Goal: Information Seeking & Learning: Check status

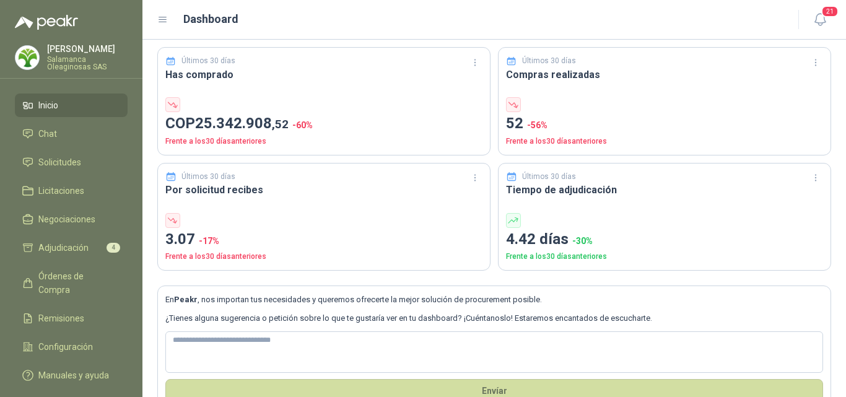
scroll to position [71, 0]
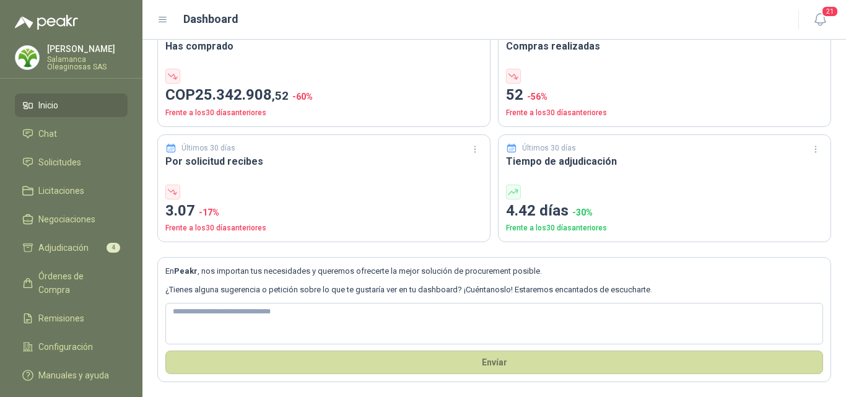
click at [86, 69] on p "Salamanca Oleaginosas SAS" at bounding box center [87, 63] width 81 height 15
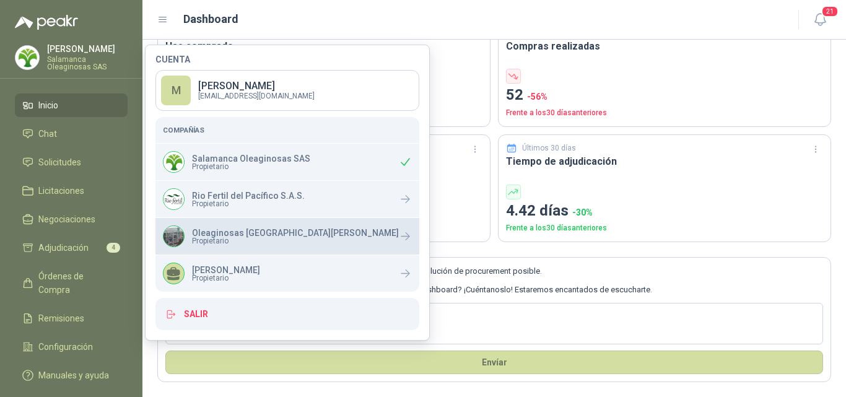
click at [209, 238] on span "Propietario" at bounding box center [295, 240] width 207 height 7
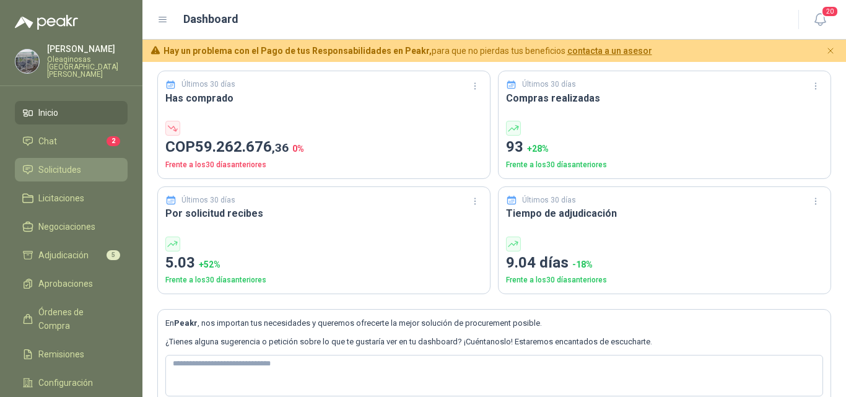
scroll to position [62, 0]
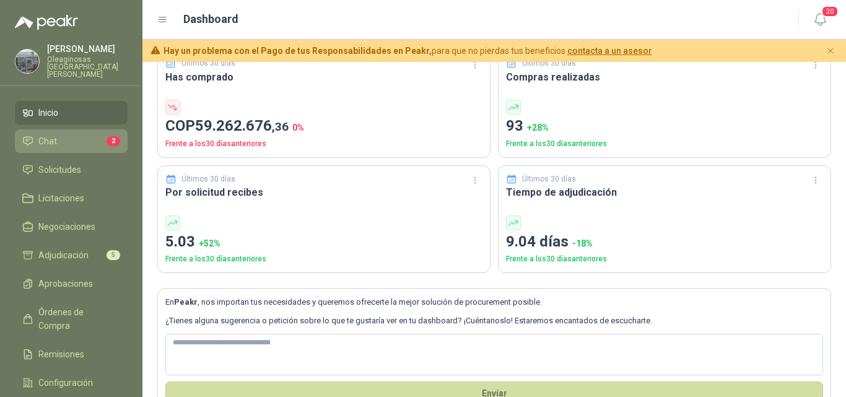
click at [72, 136] on li "Chat 2" at bounding box center [71, 141] width 98 height 14
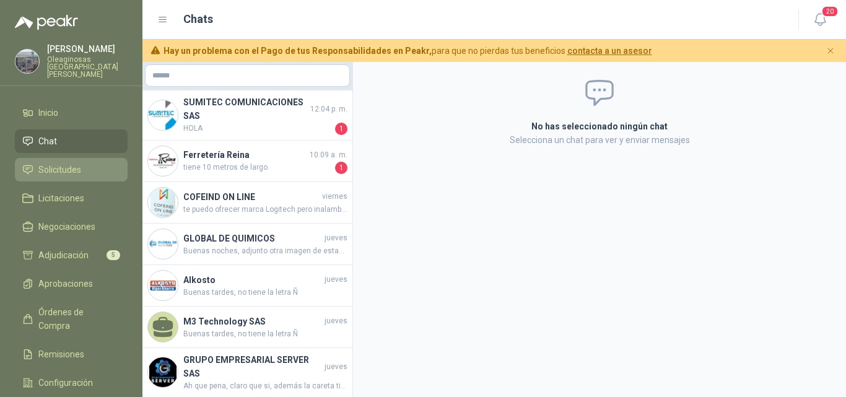
click at [65, 164] on span "Solicitudes" at bounding box center [59, 170] width 43 height 14
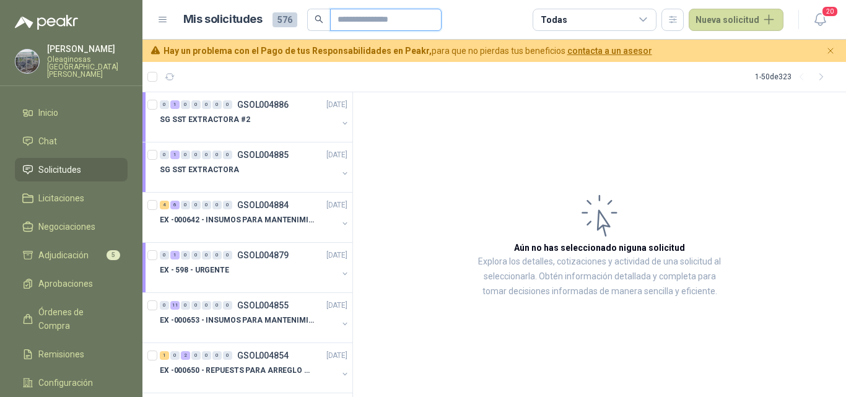
click at [346, 24] on input "text" at bounding box center [381, 19] width 87 height 21
type input "***"
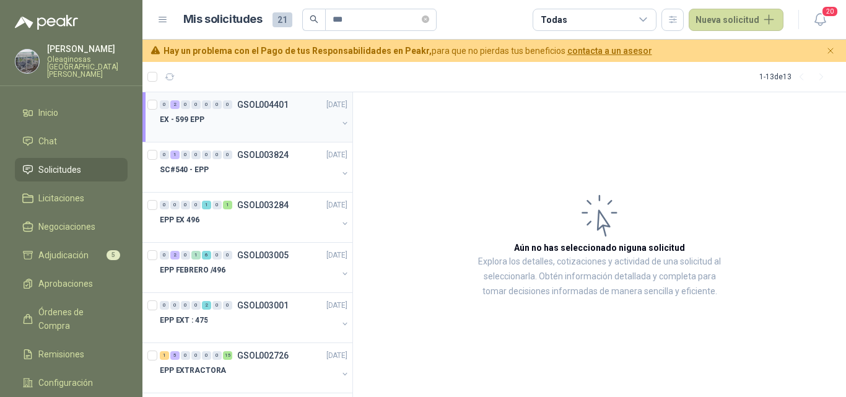
click at [225, 130] on div at bounding box center [249, 132] width 178 height 10
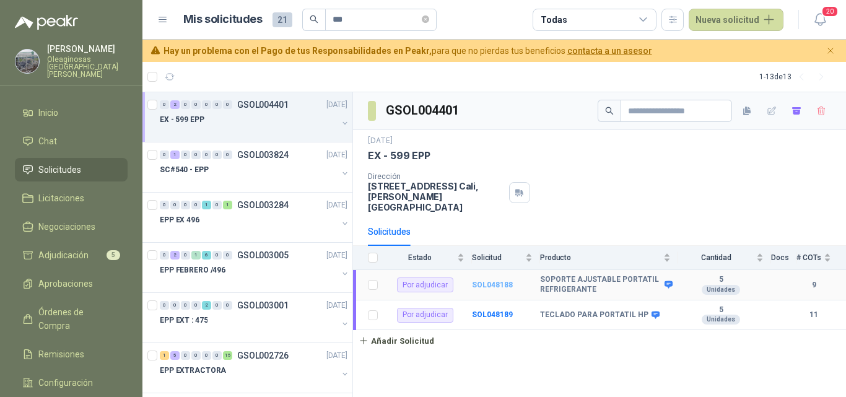
click at [506, 281] on b "SOL048188" at bounding box center [492, 285] width 41 height 9
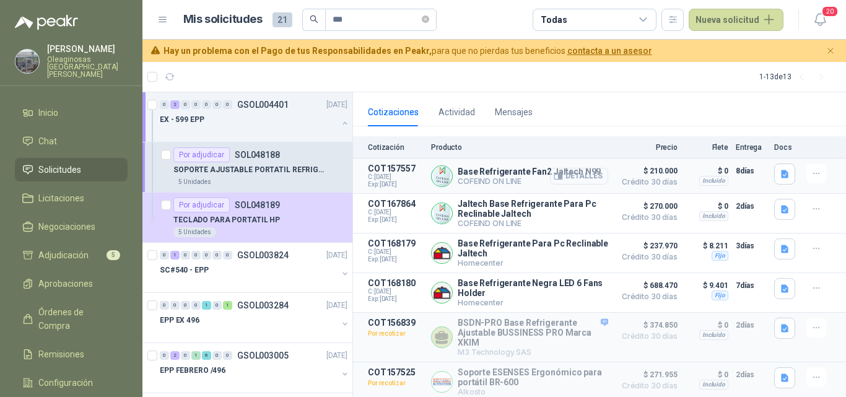
scroll to position [124, 0]
click at [584, 168] on button "Detalles" at bounding box center [579, 175] width 58 height 17
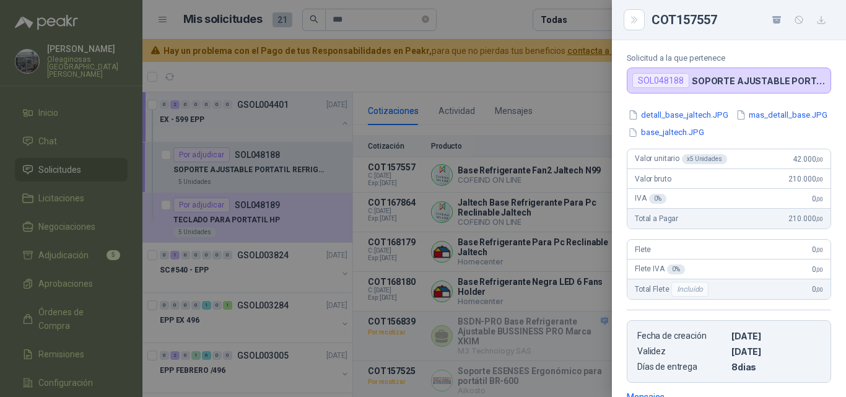
scroll to position [3, 0]
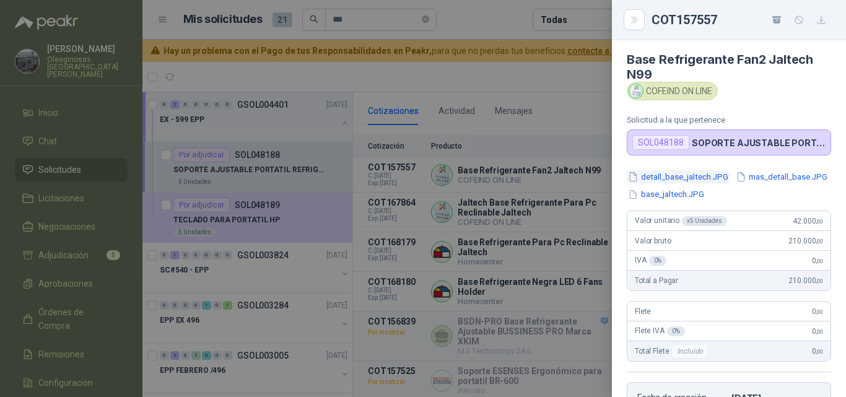
click at [708, 178] on button "detall_base_jaltech.JPG" at bounding box center [678, 176] width 103 height 13
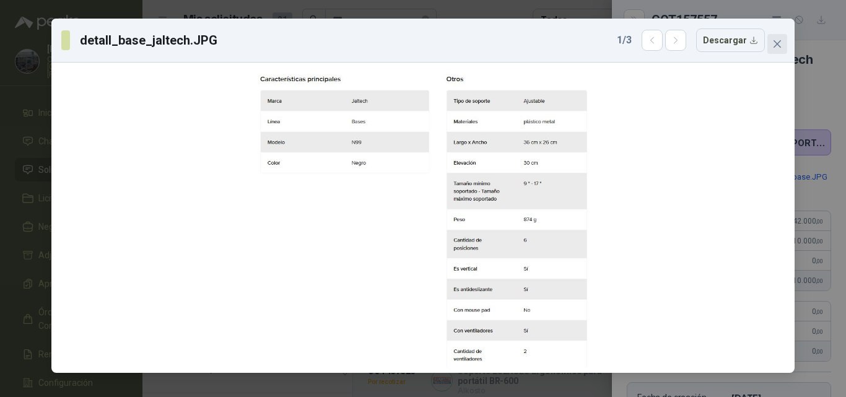
click at [772, 48] on span "Close" at bounding box center [777, 44] width 20 height 10
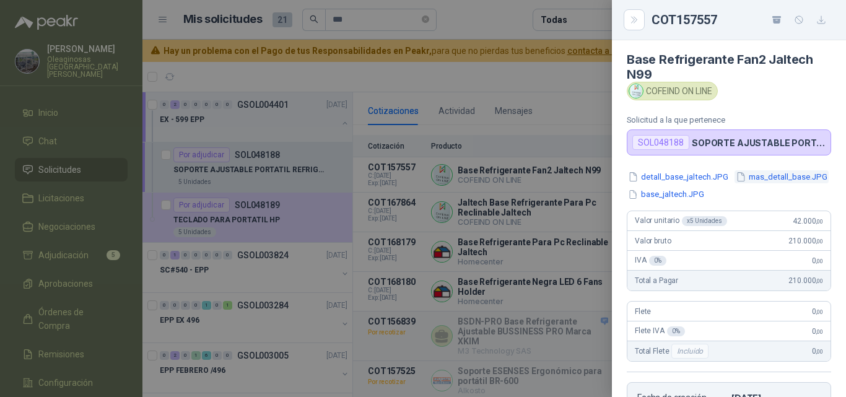
click at [735, 183] on button "mas_detall_base.JPG" at bounding box center [782, 176] width 94 height 13
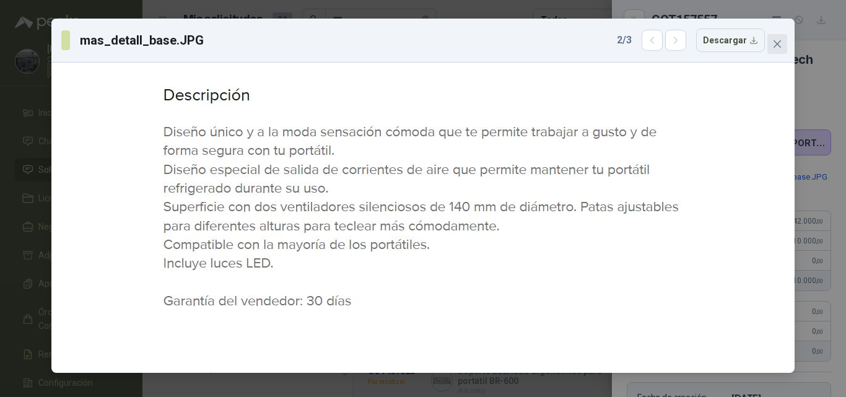
click at [773, 44] on icon "close" at bounding box center [777, 44] width 10 height 10
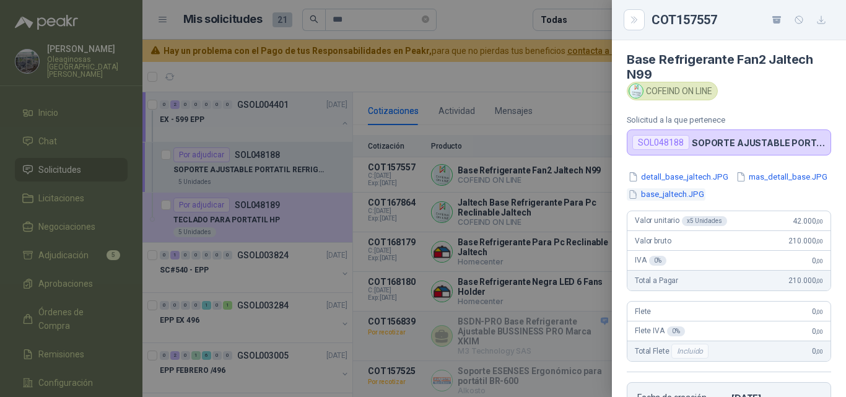
click at [706, 194] on button "base_jaltech.JPG" at bounding box center [666, 194] width 79 height 13
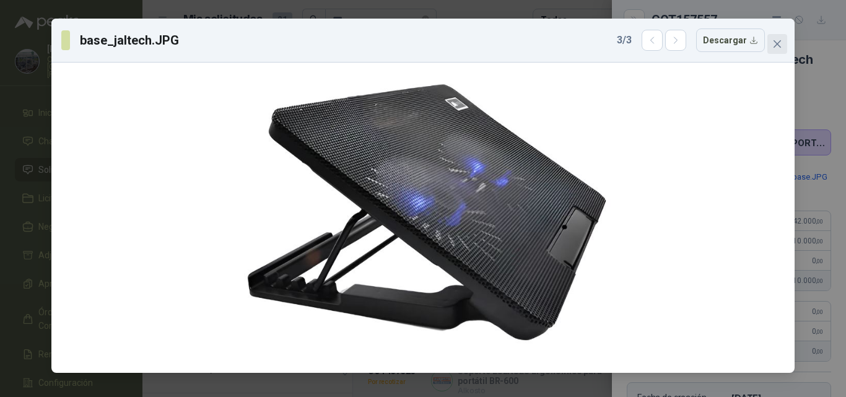
click at [772, 40] on icon "close" at bounding box center [777, 44] width 10 height 10
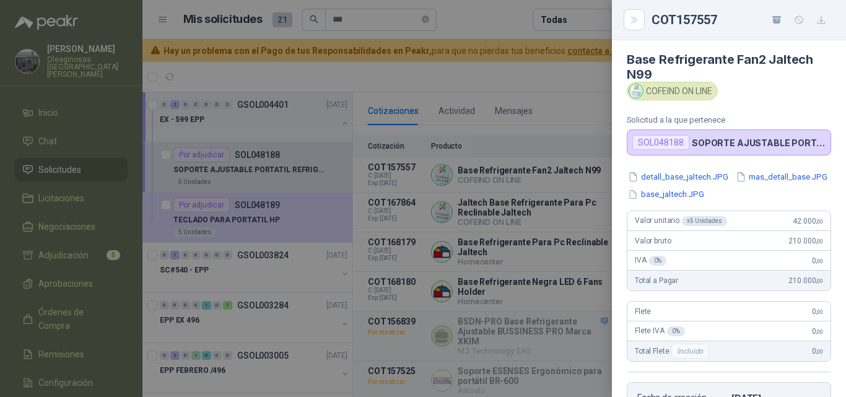
click at [568, 238] on div at bounding box center [423, 198] width 846 height 397
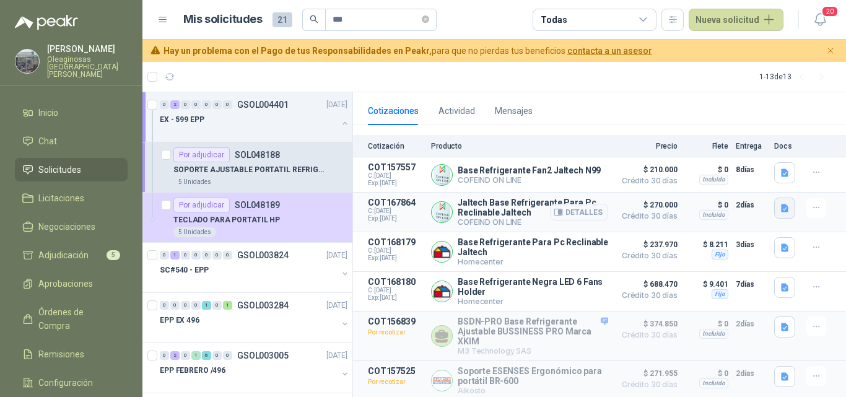
click at [781, 204] on icon "button" at bounding box center [784, 208] width 7 height 8
click at [724, 161] on button "detall_base_refrig.JPG" at bounding box center [729, 160] width 98 height 13
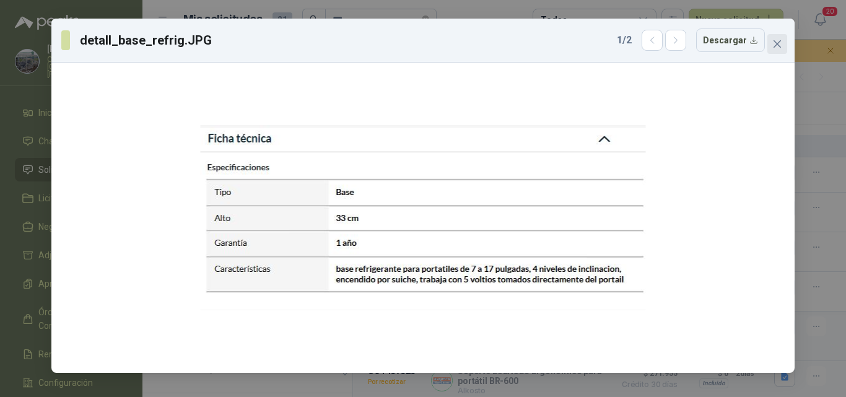
click at [777, 48] on icon "close" at bounding box center [777, 44] width 10 height 10
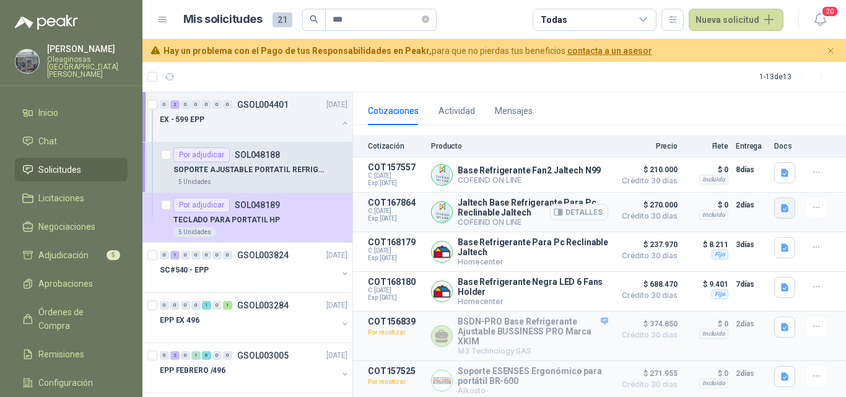
click at [781, 204] on icon "button" at bounding box center [784, 208] width 7 height 8
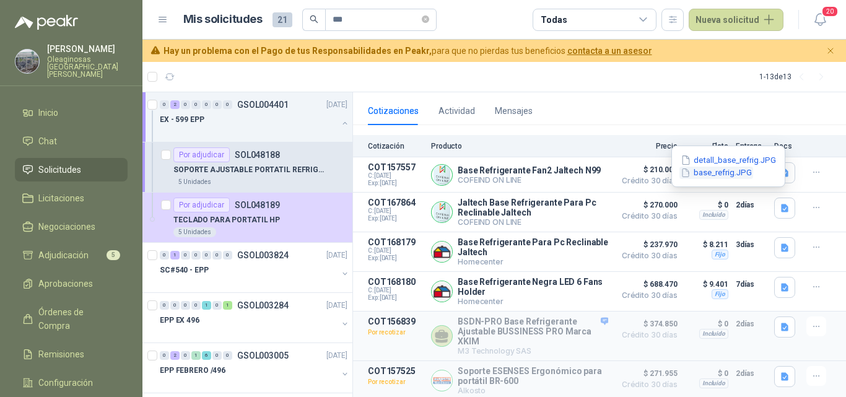
click at [725, 173] on button "base_refrig.JPG" at bounding box center [717, 173] width 74 height 13
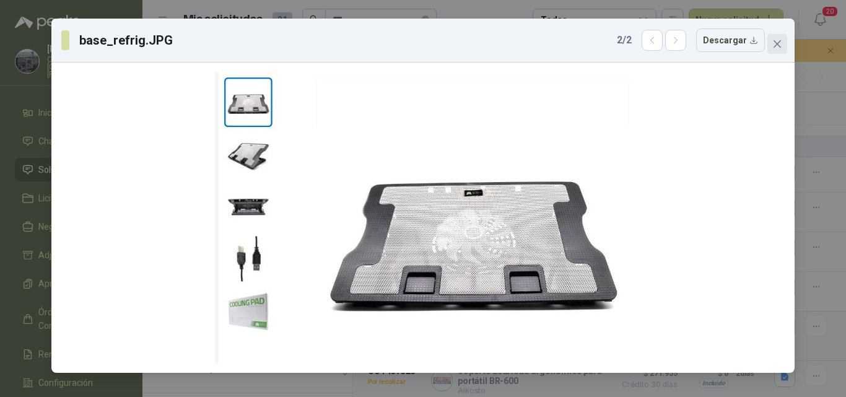
click at [773, 45] on icon "close" at bounding box center [777, 44] width 10 height 10
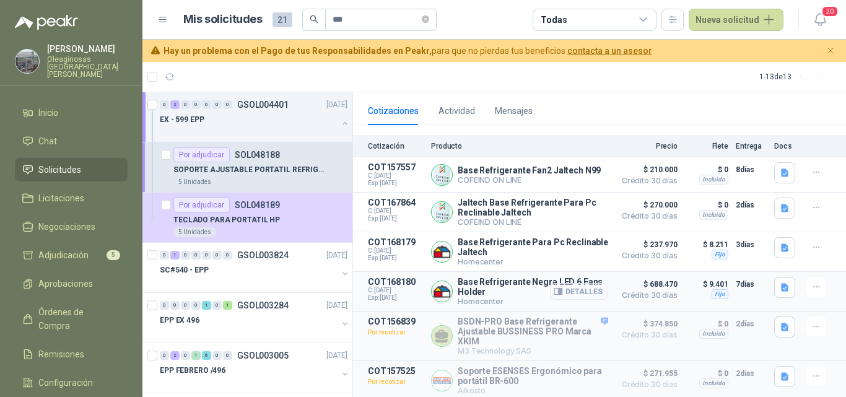
click at [556, 290] on button "Detalles" at bounding box center [579, 291] width 58 height 17
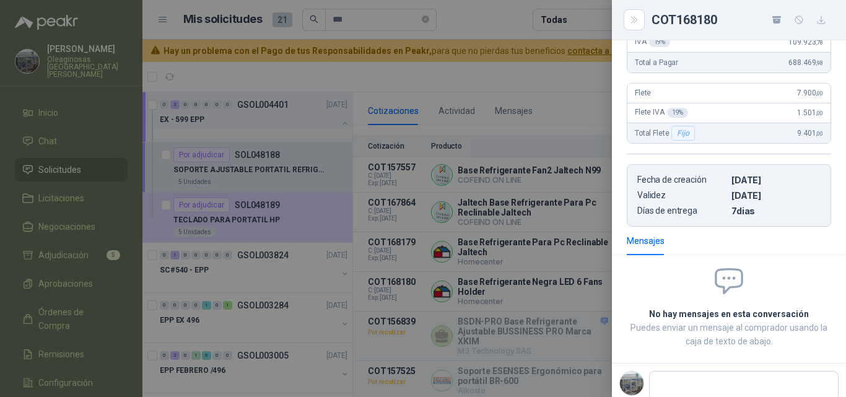
scroll to position [330, 0]
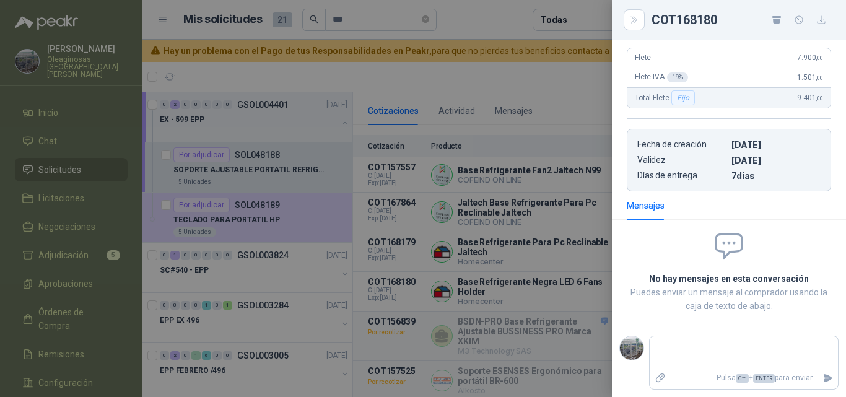
click at [461, 263] on div at bounding box center [423, 198] width 846 height 397
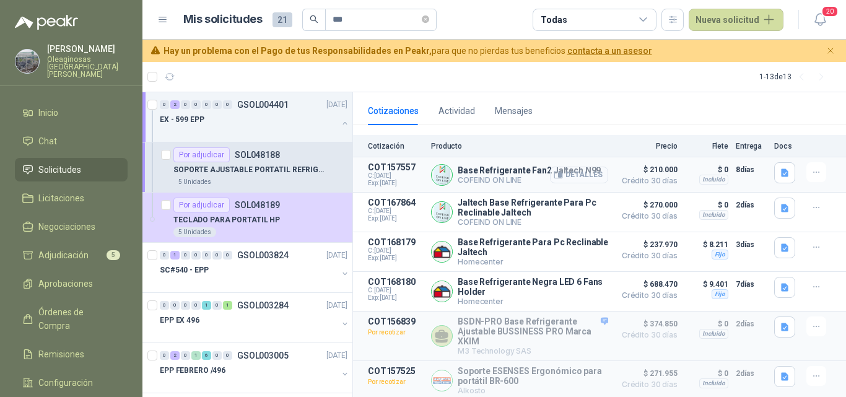
click at [574, 167] on button "Detalles" at bounding box center [579, 175] width 58 height 17
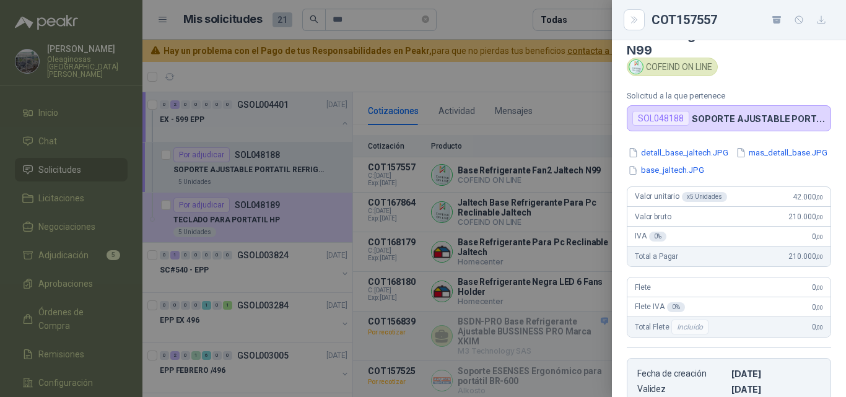
scroll to position [0, 0]
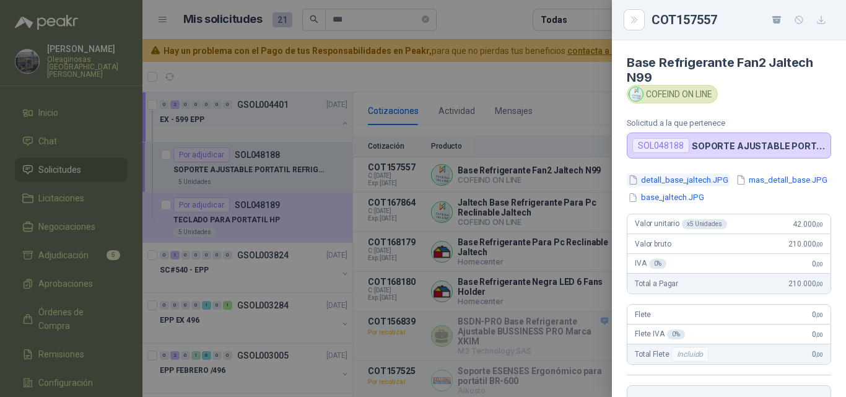
click at [665, 183] on button "detall_base_jaltech.JPG" at bounding box center [678, 179] width 103 height 13
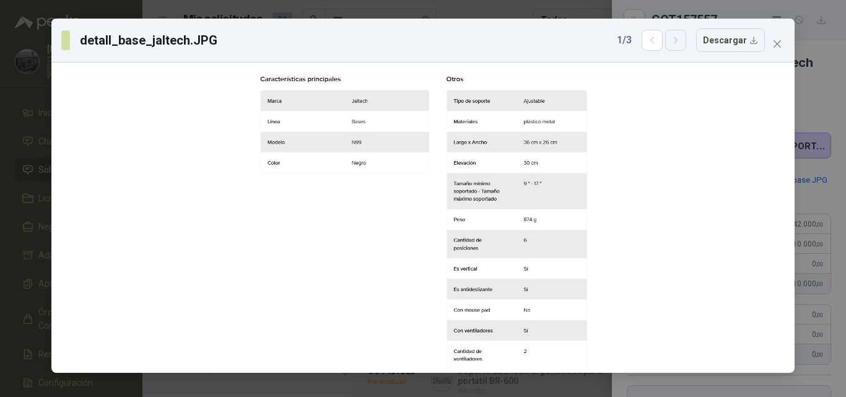
click at [675, 44] on button "button" at bounding box center [675, 40] width 21 height 21
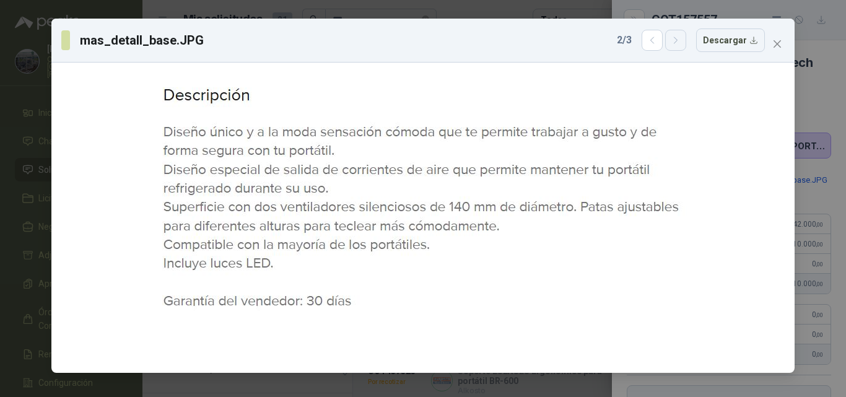
click at [675, 44] on icon "button" at bounding box center [676, 40] width 11 height 11
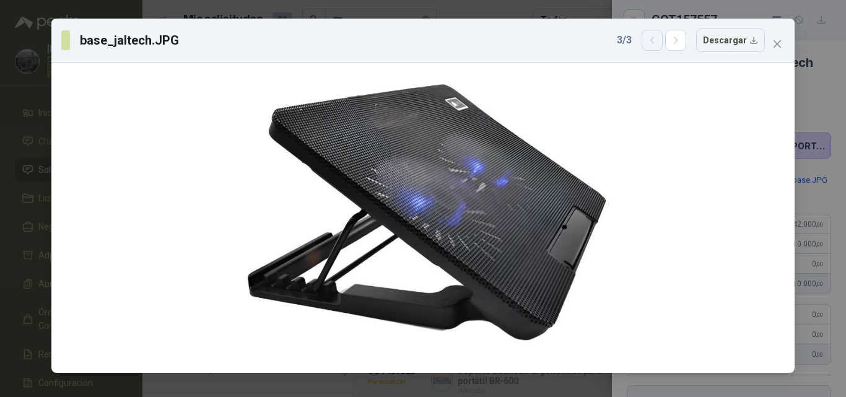
click at [645, 46] on button "button" at bounding box center [652, 40] width 21 height 21
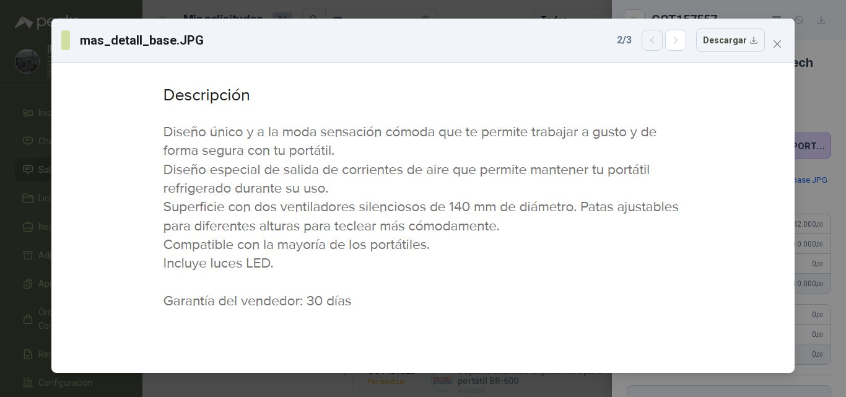
click at [645, 46] on button "button" at bounding box center [652, 40] width 21 height 21
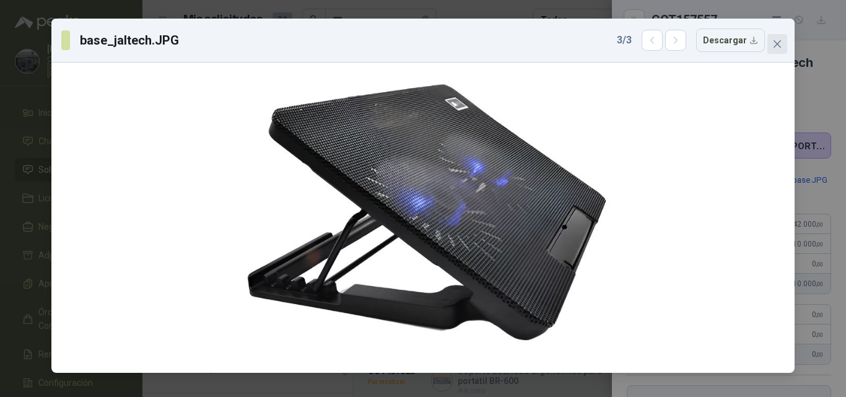
click at [776, 44] on icon "close" at bounding box center [777, 44] width 10 height 10
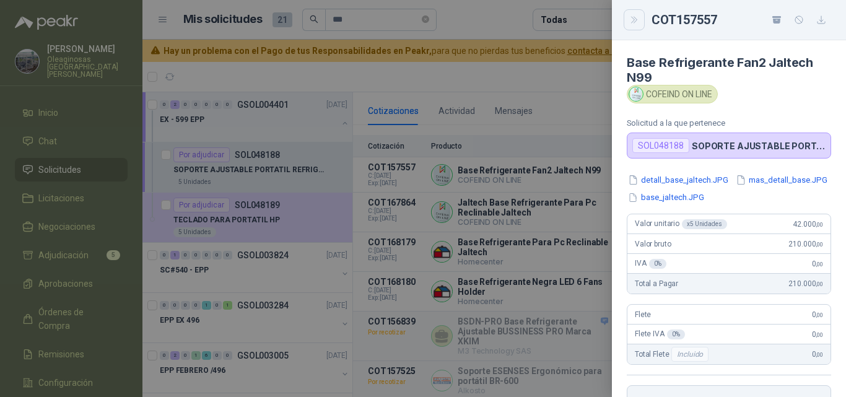
click at [642, 19] on button "Close" at bounding box center [634, 19] width 21 height 21
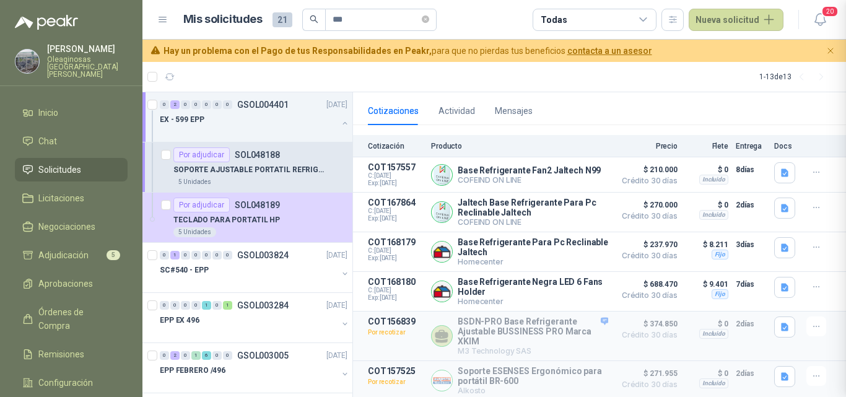
scroll to position [257, 0]
click at [577, 204] on button "Detalles" at bounding box center [579, 212] width 58 height 17
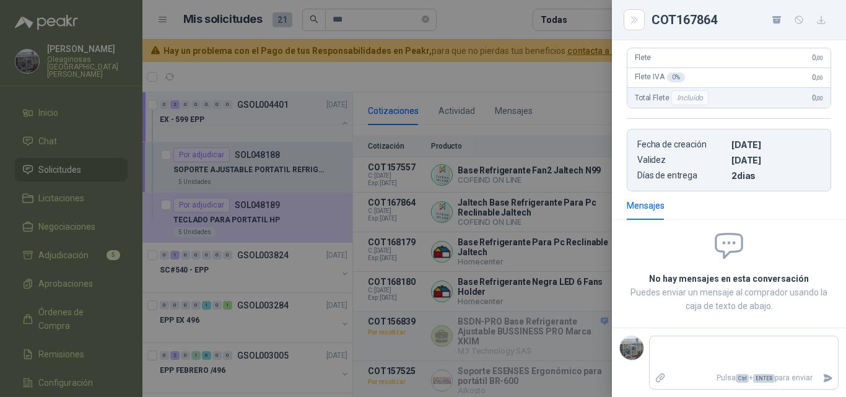
scroll to position [0, 0]
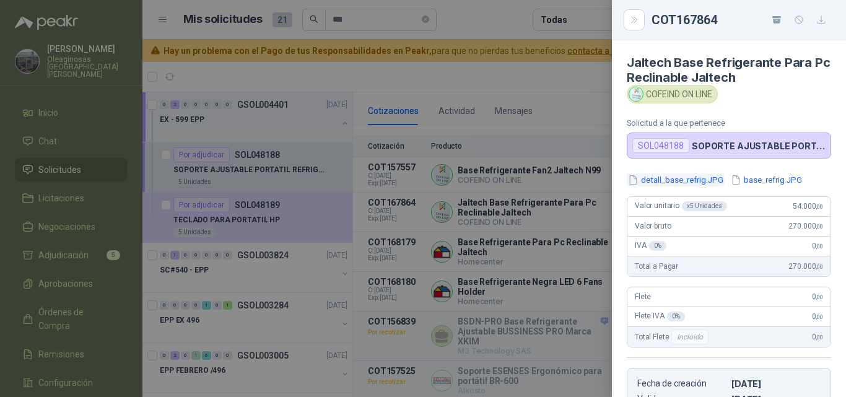
click at [662, 176] on button "detall_base_refrig.JPG" at bounding box center [676, 179] width 98 height 13
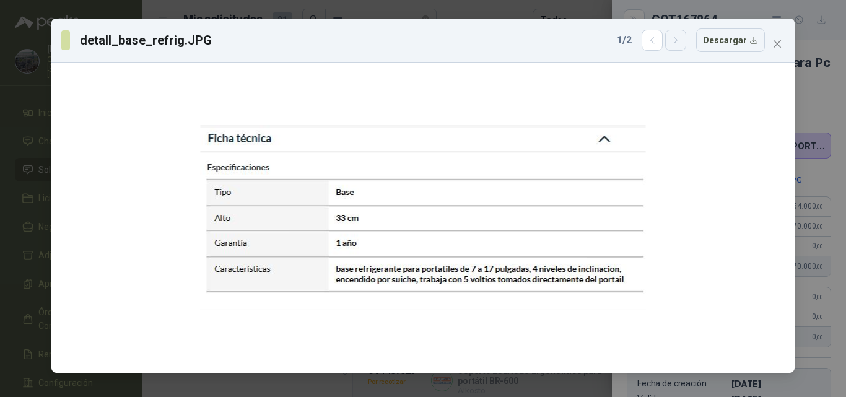
click at [678, 48] on button "button" at bounding box center [675, 40] width 21 height 21
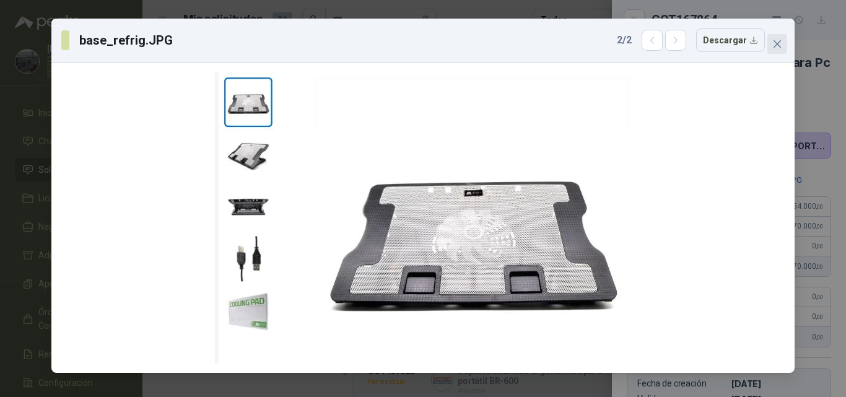
click at [777, 41] on icon "close" at bounding box center [777, 44] width 10 height 10
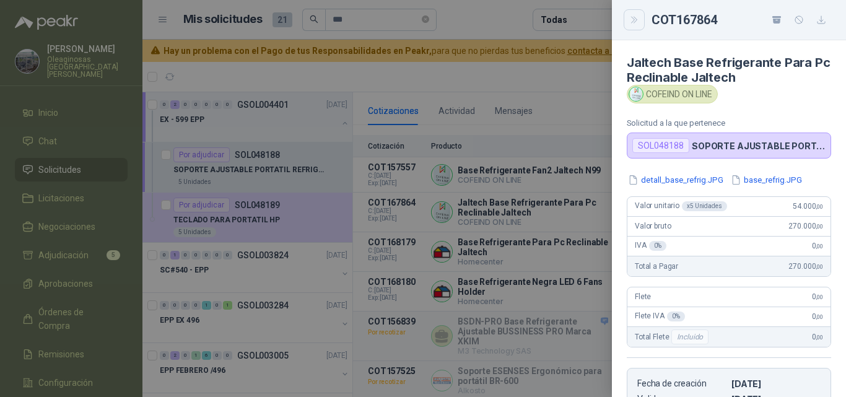
click at [636, 19] on icon "Close" at bounding box center [634, 20] width 11 height 11
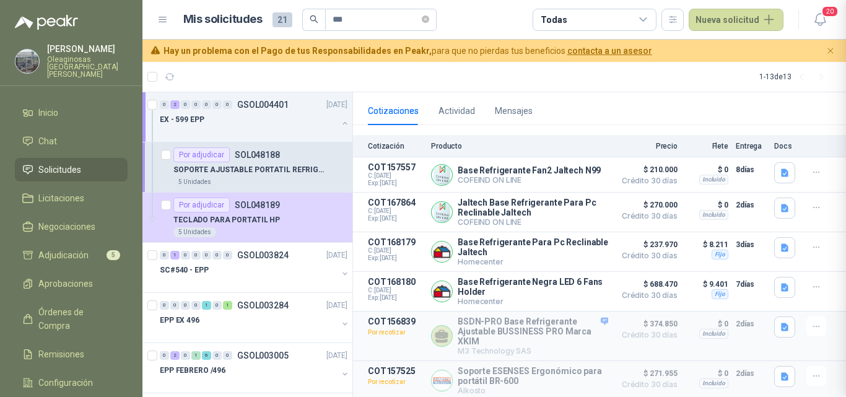
scroll to position [239, 0]
click at [581, 167] on button "Detalles" at bounding box center [579, 175] width 58 height 17
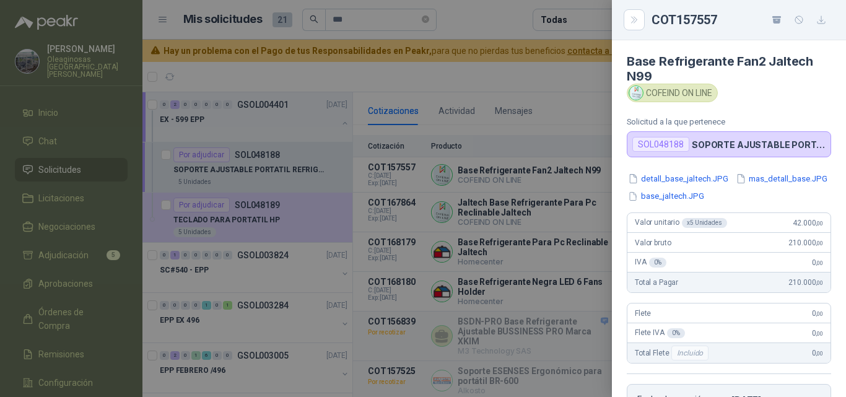
scroll to position [0, 0]
click at [561, 168] on div at bounding box center [423, 198] width 846 height 397
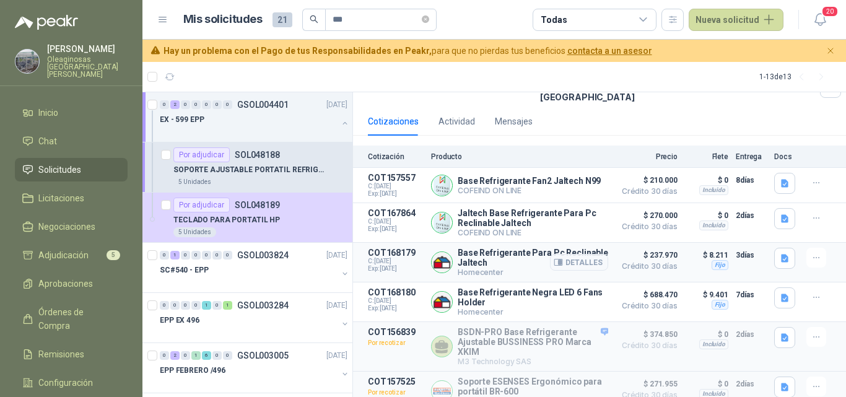
scroll to position [124, 0]
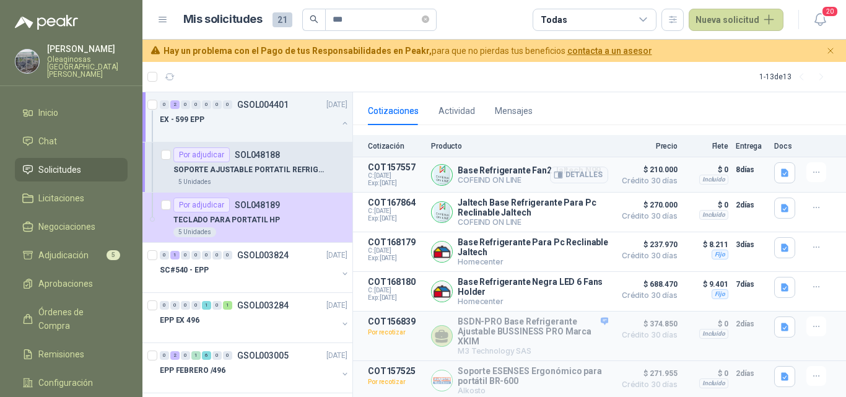
click at [616, 177] on span "Crédito 30 días" at bounding box center [647, 180] width 62 height 7
click at [89, 251] on li "Adjudicación 5" at bounding box center [71, 255] width 98 height 14
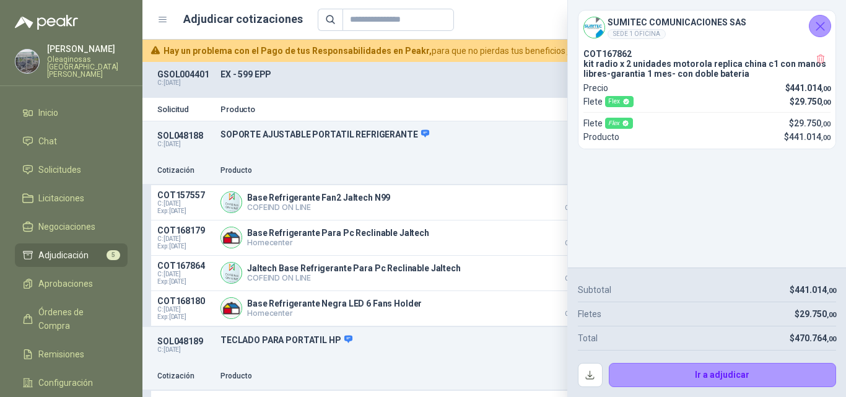
click at [825, 33] on icon "Cerrar" at bounding box center [820, 26] width 15 height 15
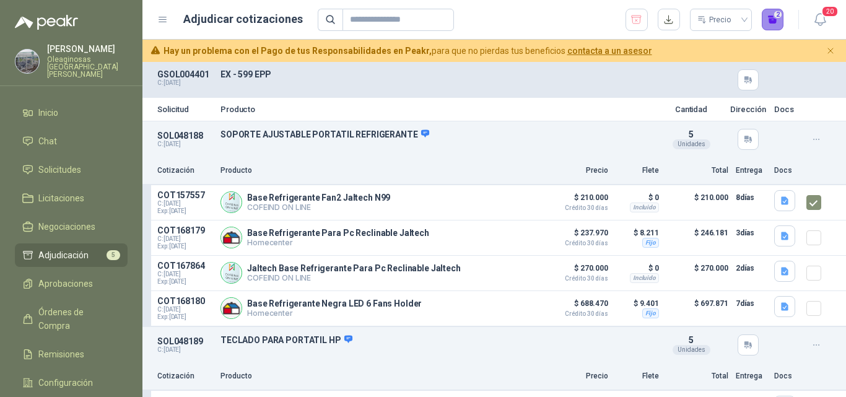
click at [775, 20] on button "2" at bounding box center [773, 20] width 22 height 22
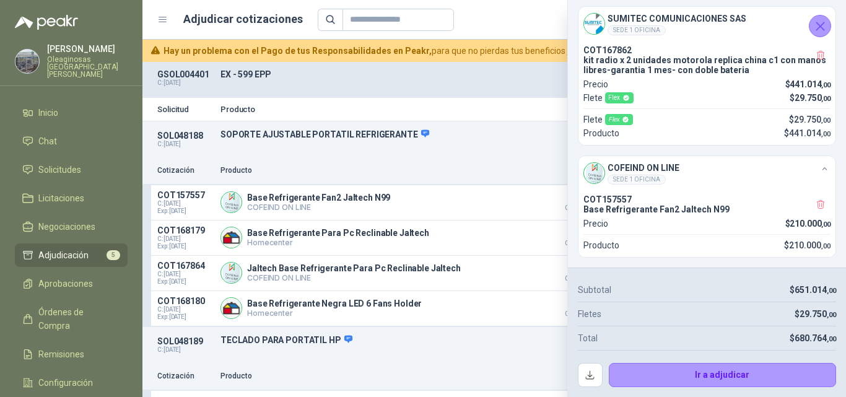
scroll to position [7, 0]
click at [821, 28] on icon "Cerrar" at bounding box center [820, 26] width 8 height 8
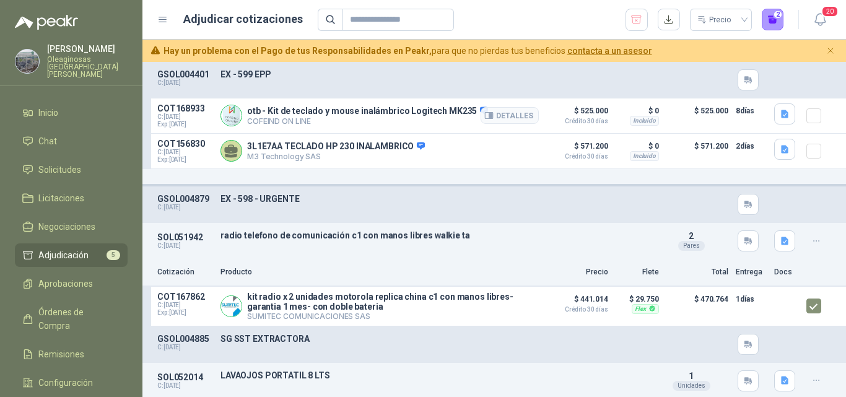
scroll to position [434, 0]
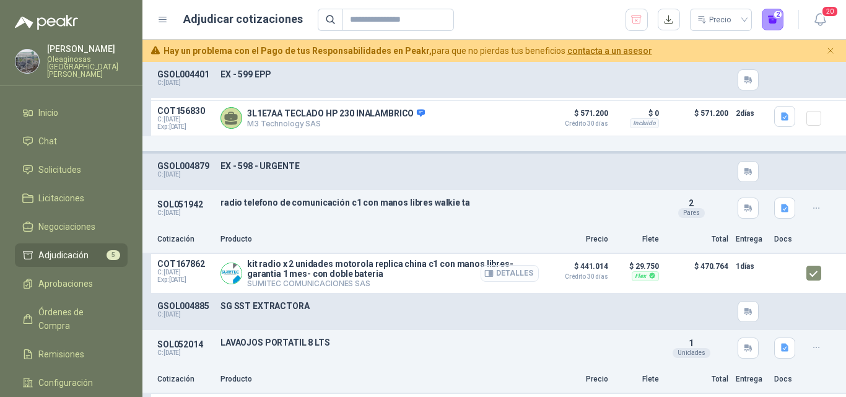
click at [502, 279] on button "Detalles" at bounding box center [510, 273] width 58 height 17
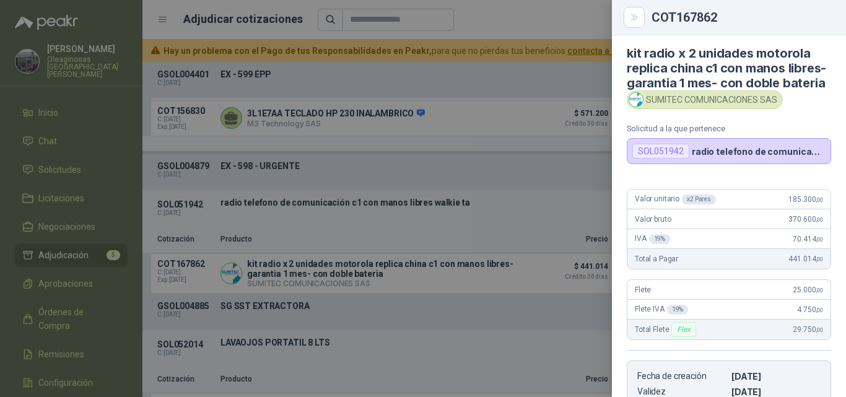
scroll to position [0, 0]
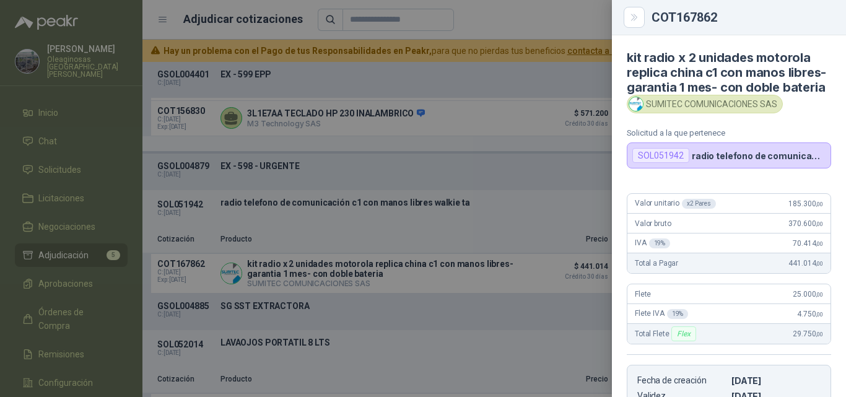
click at [434, 279] on div at bounding box center [423, 198] width 846 height 397
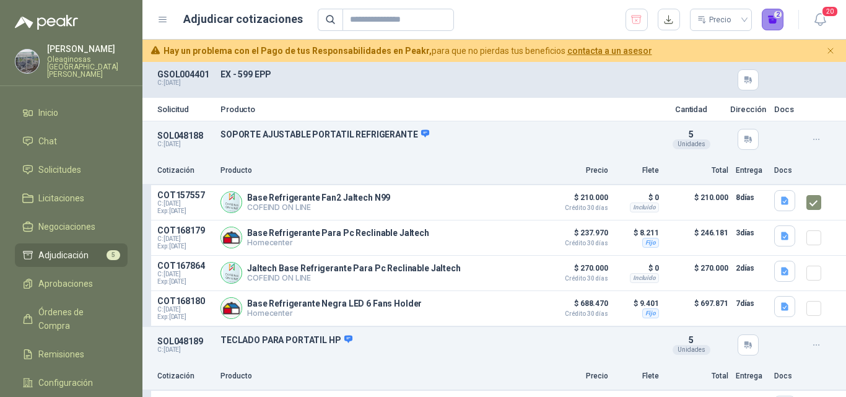
click at [772, 27] on button "2" at bounding box center [773, 20] width 22 height 22
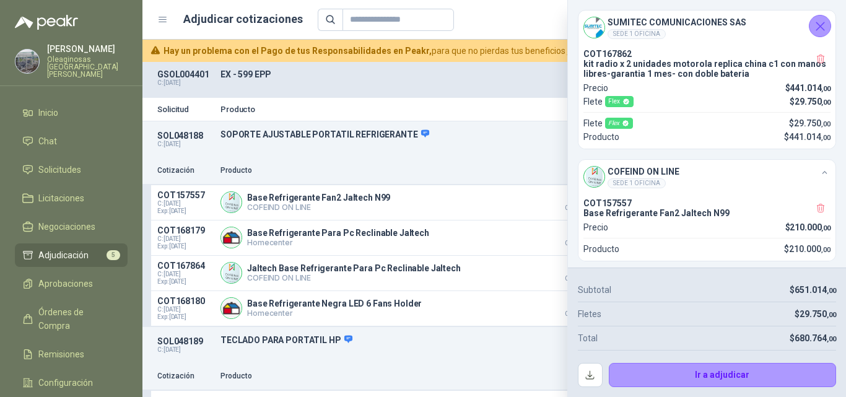
scroll to position [7, 0]
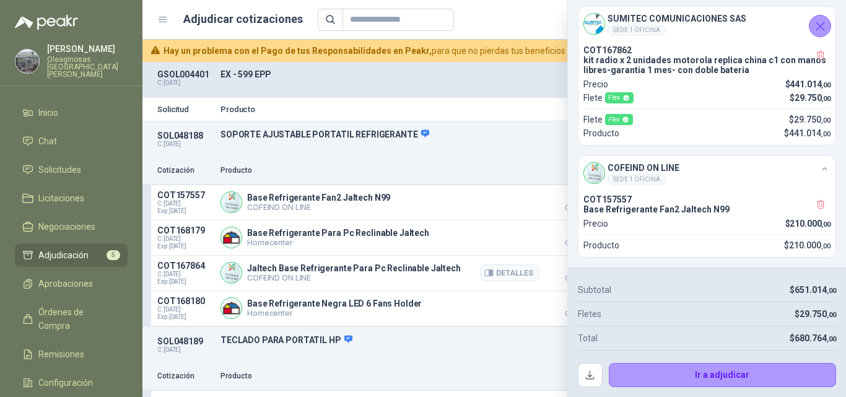
click at [402, 291] on article "COT167864 C: [DATE] Exp: [DATE] Jaltech Base Refrigerante Para Pc Reclinable Ja…" at bounding box center [494, 273] width 704 height 35
click at [823, 28] on icon "Cerrar" at bounding box center [820, 26] width 8 height 8
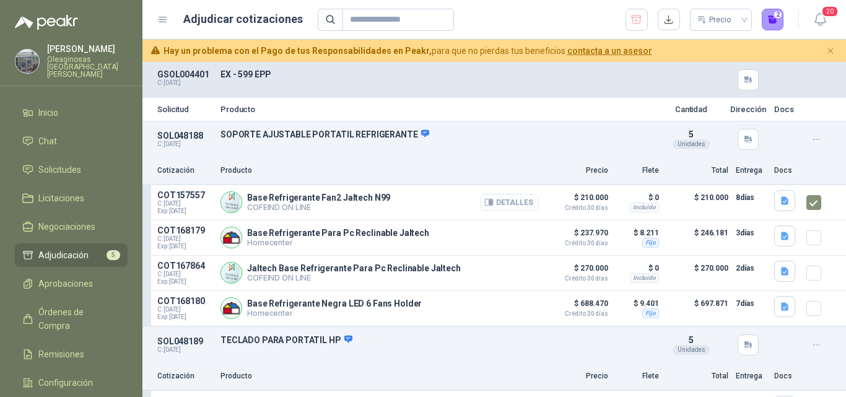
click at [481, 205] on button "Detalles" at bounding box center [510, 202] width 58 height 17
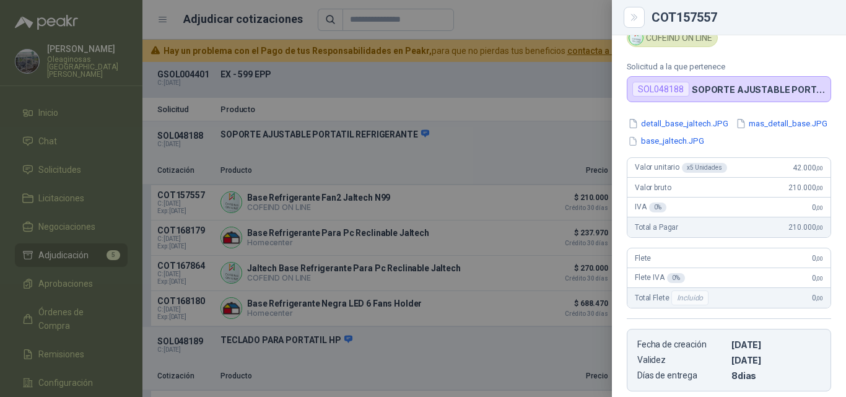
scroll to position [0, 0]
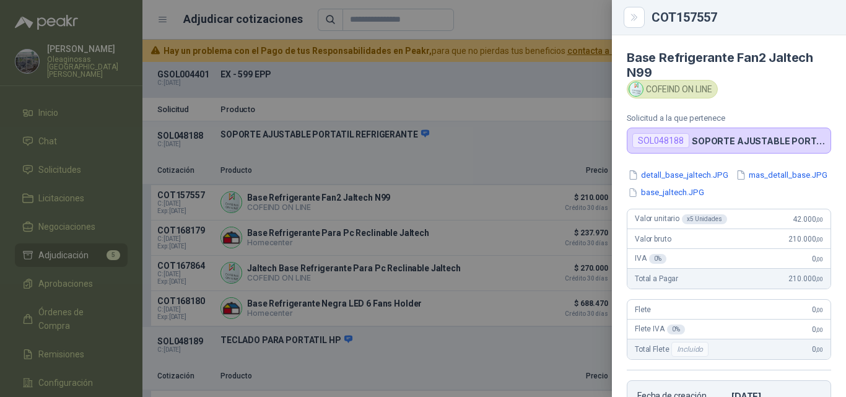
click at [790, 301] on div "Flete 0 ,00" at bounding box center [728, 310] width 203 height 20
